Goal: Find specific page/section: Find specific page/section

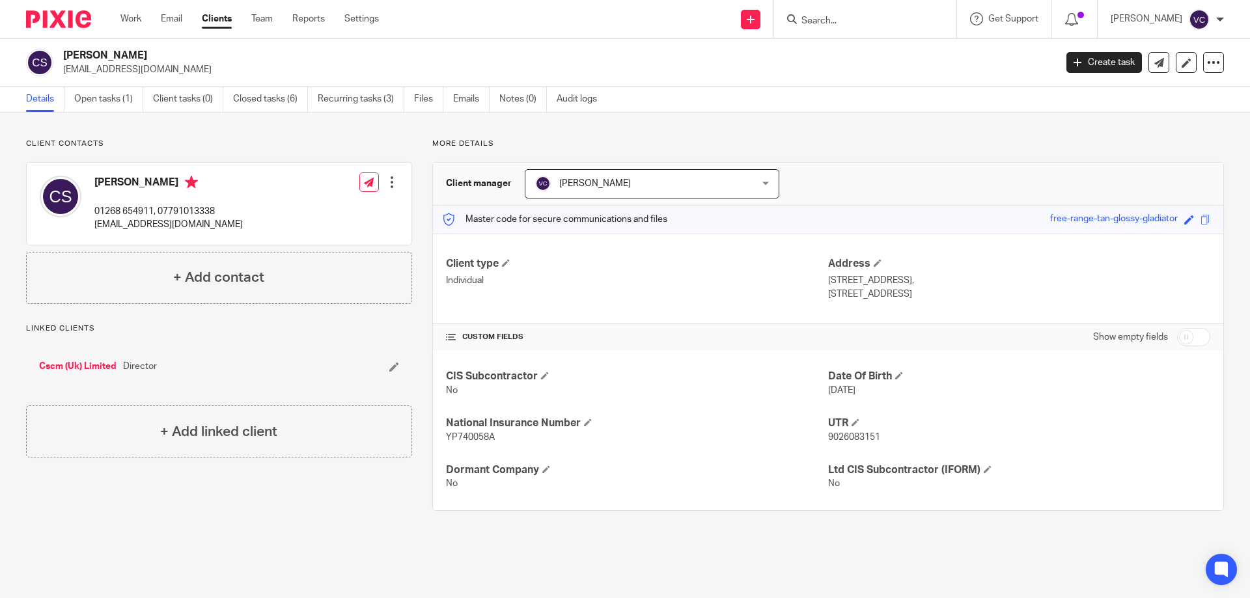
click at [418, 245] on div "More details Client manager [PERSON_NAME] [PERSON_NAME] [PERSON_NAME] [PERSON_N…" at bounding box center [818, 325] width 812 height 372
click at [893, 13] on form at bounding box center [869, 19] width 139 height 16
click at [875, 20] on input "Search" at bounding box center [858, 22] width 117 height 12
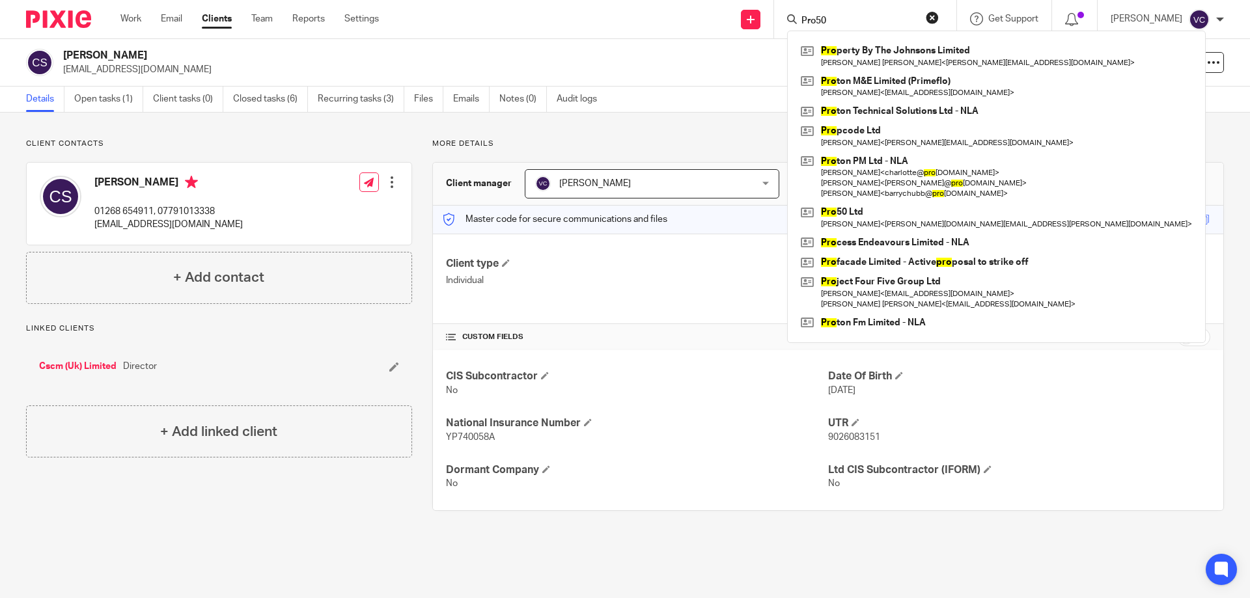
type input "Pro50"
click button "submit" at bounding box center [0, 0] width 0 height 0
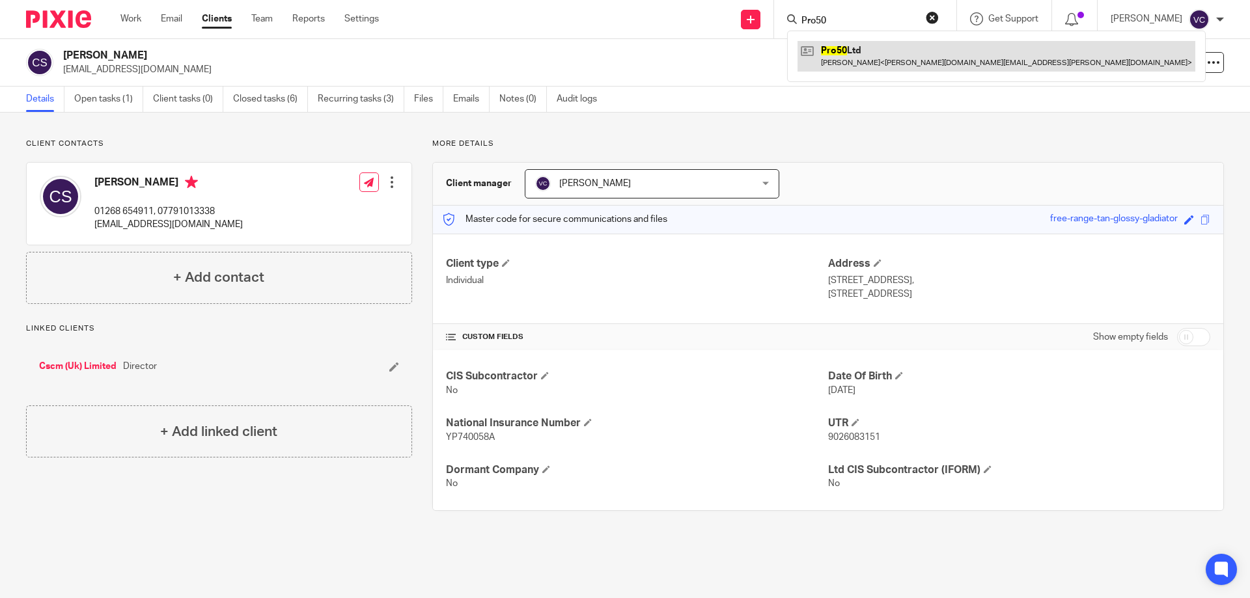
click at [875, 44] on link at bounding box center [996, 56] width 398 height 30
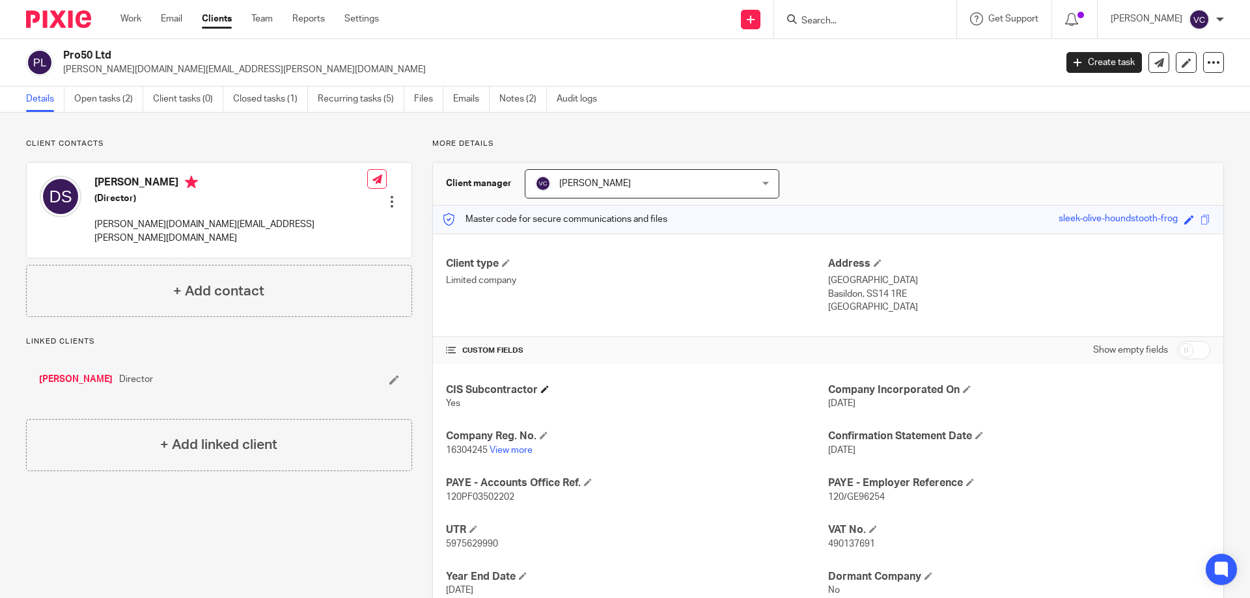
scroll to position [65, 0]
